Goal: Task Accomplishment & Management: Use online tool/utility

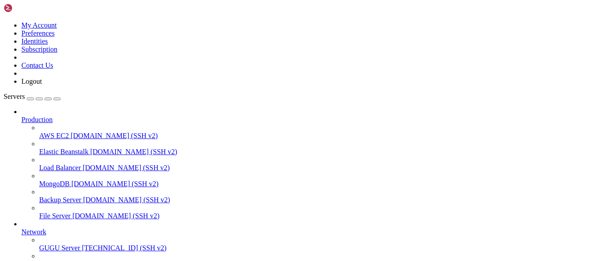
scroll to position [75, 0]
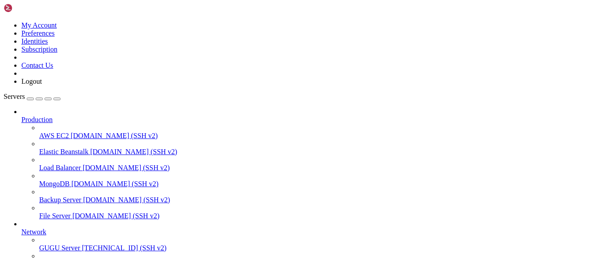
click at [68, 244] on span "GUGU Server" at bounding box center [59, 248] width 41 height 8
